Goal: Information Seeking & Learning: Find specific fact

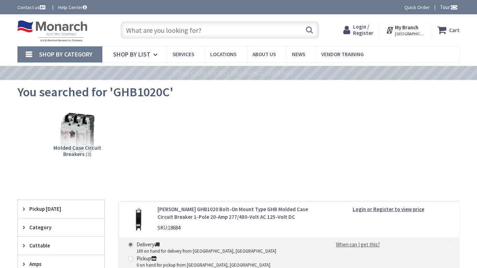
type input "[PERSON_NAME], [PERSON_NAME], IN 46902, [GEOGRAPHIC_DATA]"
